Goal: Task Accomplishment & Management: Use online tool/utility

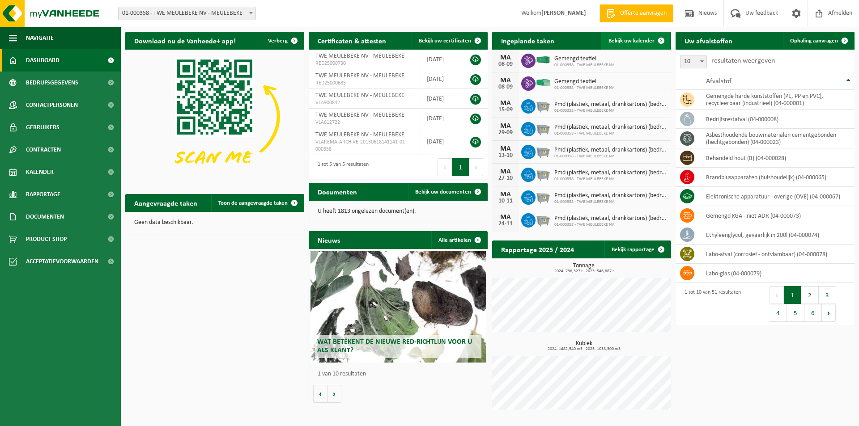
click at [638, 42] on span "Bekijk uw kalender" at bounding box center [632, 41] width 46 height 6
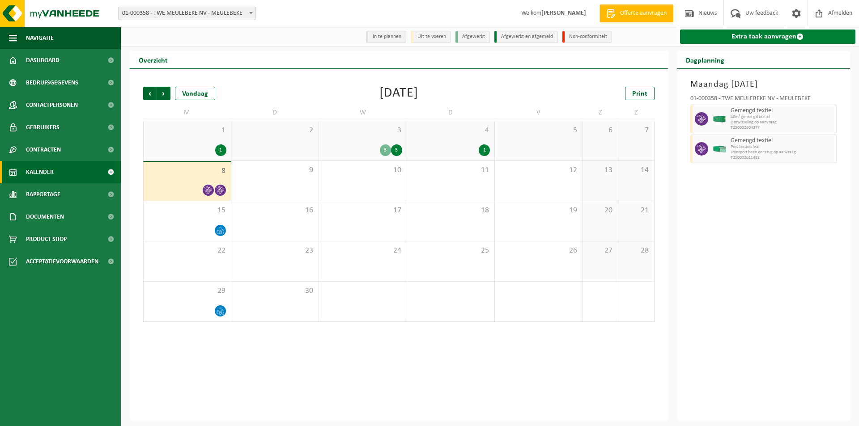
click at [741, 38] on link "Extra taak aanvragen" at bounding box center [768, 37] width 176 height 14
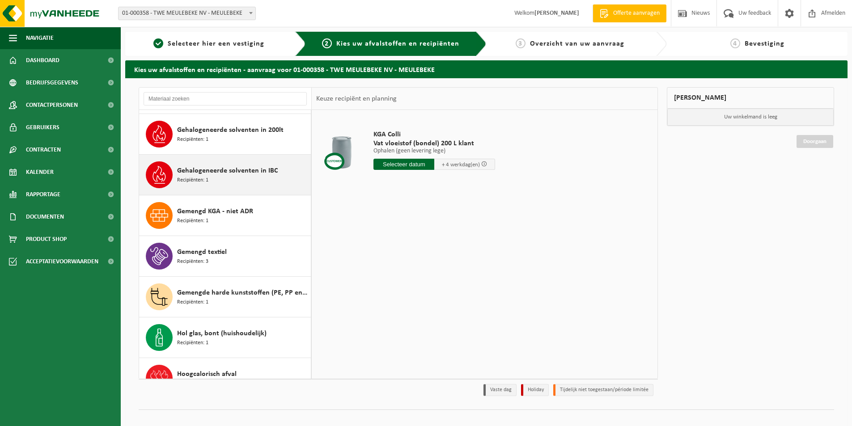
scroll to position [492, 0]
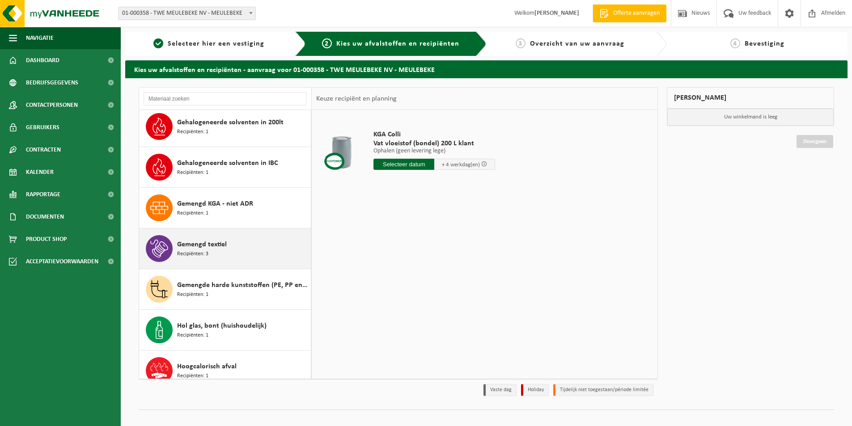
click at [201, 241] on span "Gemengd textiel" at bounding box center [202, 244] width 50 height 11
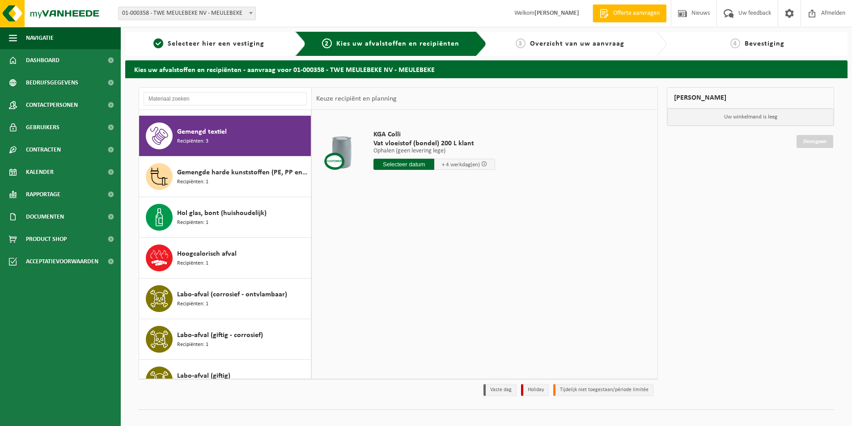
scroll to position [611, 0]
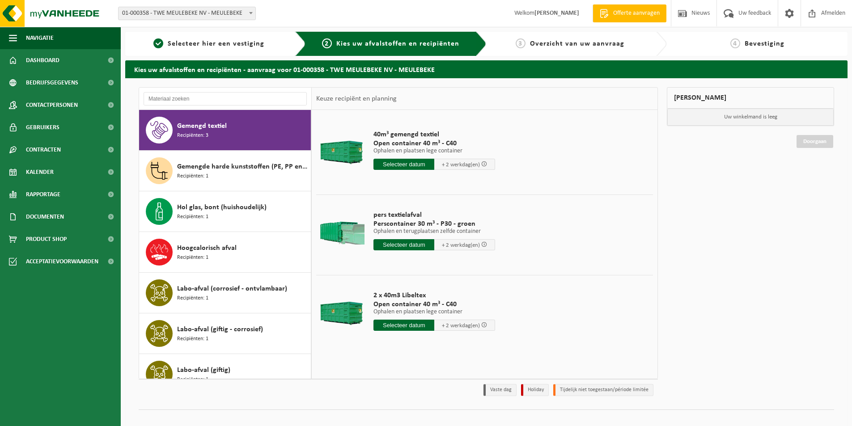
click at [392, 245] on input "text" at bounding box center [404, 244] width 61 height 11
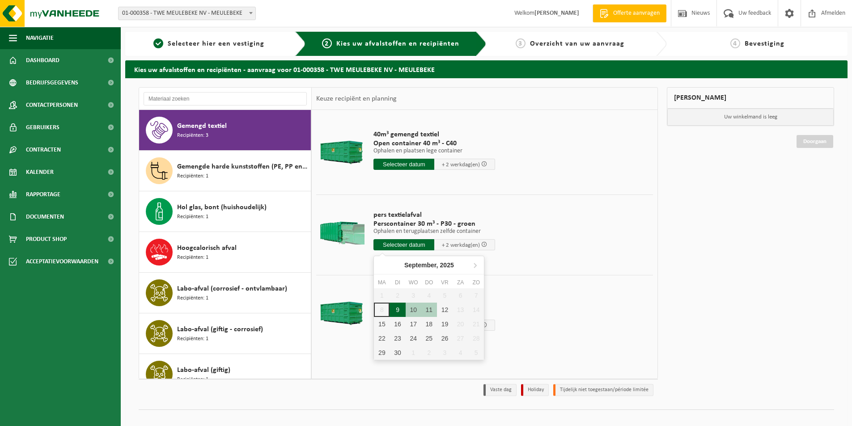
click at [395, 309] on div "9" at bounding box center [398, 310] width 16 height 14
type input "Van 2025-09-09"
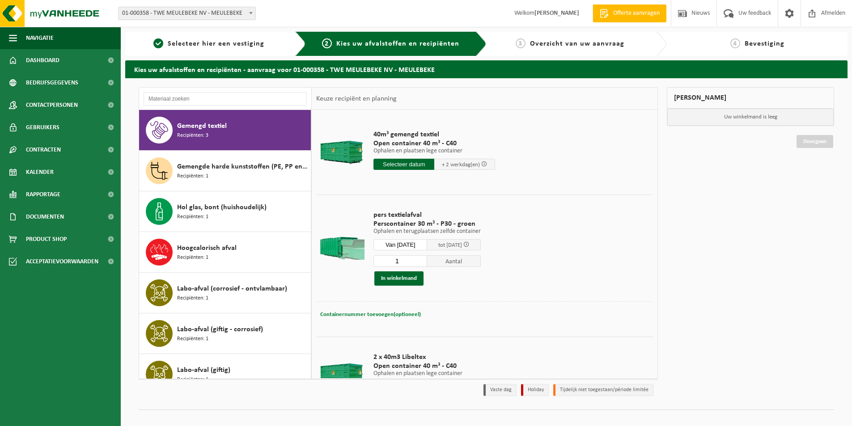
click at [378, 318] on button "Containernummer toevoegen(optioneel) Annuleren" at bounding box center [371, 315] width 102 height 13
type input "STP347"
click at [401, 280] on button "In winkelmand" at bounding box center [399, 279] width 49 height 14
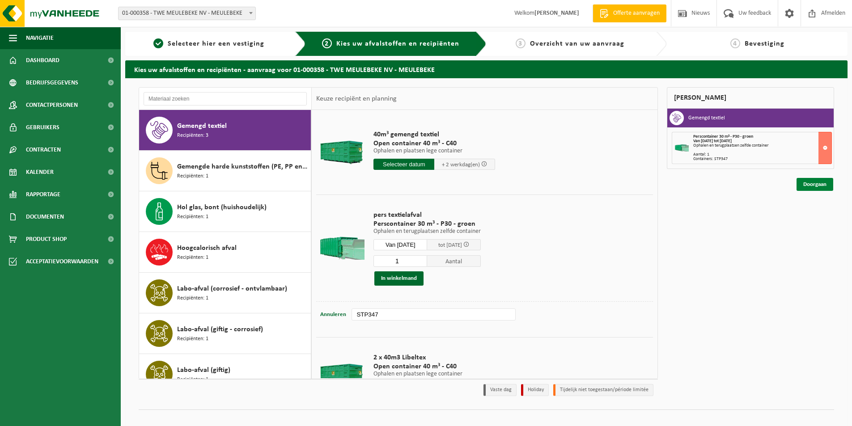
click at [813, 182] on link "Doorgaan" at bounding box center [815, 184] width 37 height 13
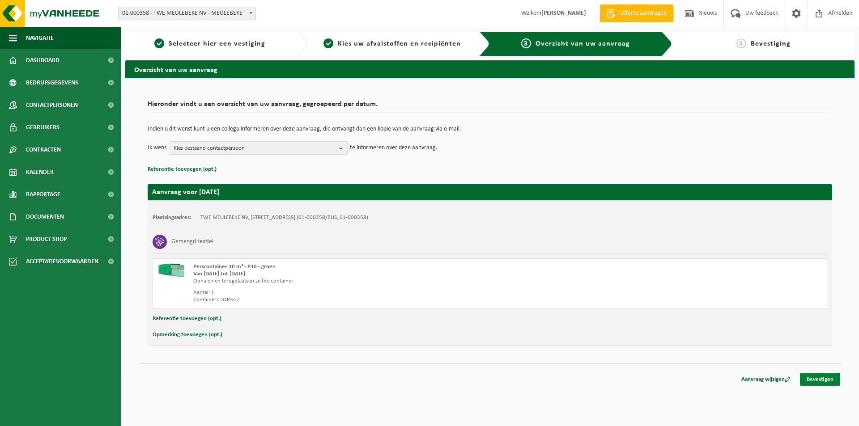
click at [806, 379] on link "Bevestigen" at bounding box center [820, 379] width 40 height 13
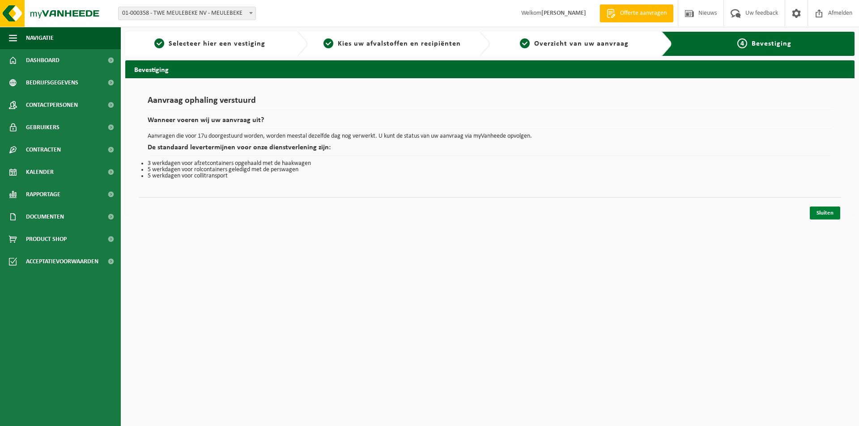
click at [819, 210] on link "Sluiten" at bounding box center [825, 213] width 30 height 13
